Goal: Task Accomplishment & Management: Manage account settings

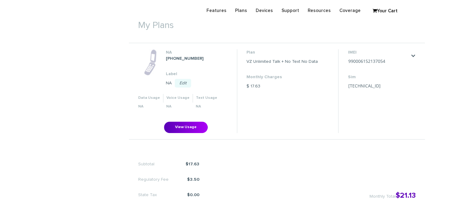
scroll to position [184, 0]
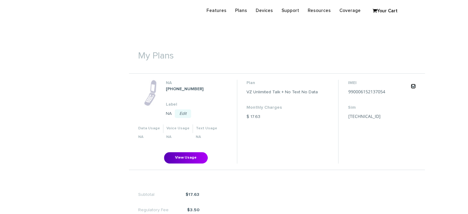
click at [414, 86] on link "." at bounding box center [412, 86] width 5 height 5
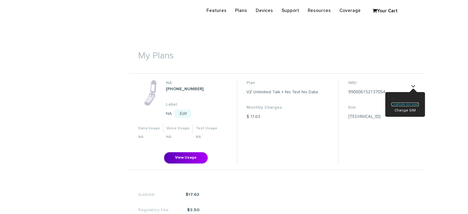
click at [399, 104] on link "Change my plan" at bounding box center [404, 104] width 27 height 4
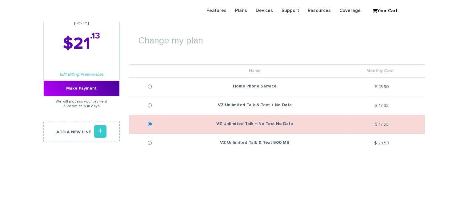
scroll to position [61, 0]
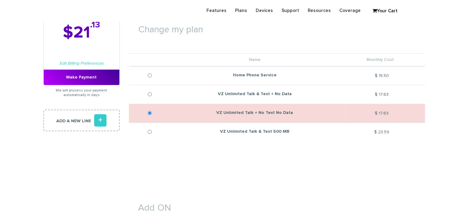
click at [273, 28] on h1 "Change my plan" at bounding box center [277, 26] width 296 height 22
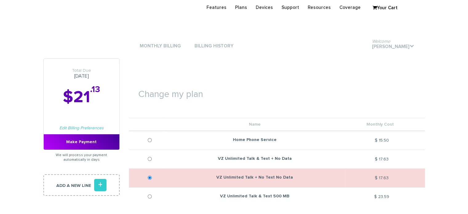
scroll to position [0, 0]
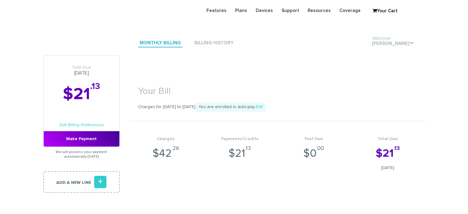
scroll to position [184, 0]
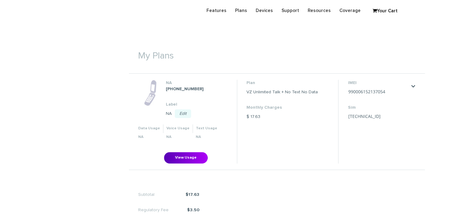
click at [315, 24] on section "My Plans NA 914-772-9502 Label NA Edit Save Cancel Data Usage ." at bounding box center [277, 138] width 296 height 236
